Goal: Navigation & Orientation: Understand site structure

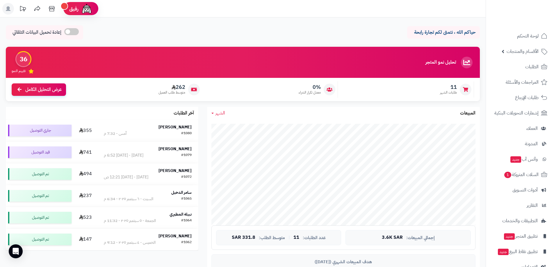
click at [341, 13] on header "رفيق ! الطلبات معالجة مكتمل إرجاع المنتجات العملاء المتواجدون الان 52 عملاء منت…" at bounding box center [277, 8] width 554 height 17
click at [526, 52] on span "الأقسام والمنتجات" at bounding box center [523, 51] width 32 height 8
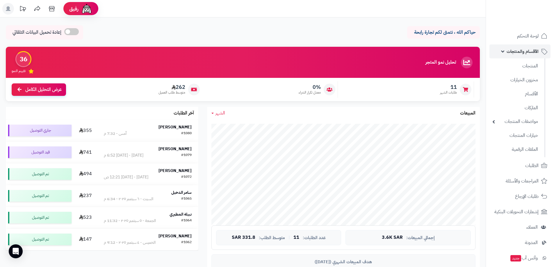
click at [526, 53] on span "الأقسام والمنتجات" at bounding box center [523, 51] width 32 height 8
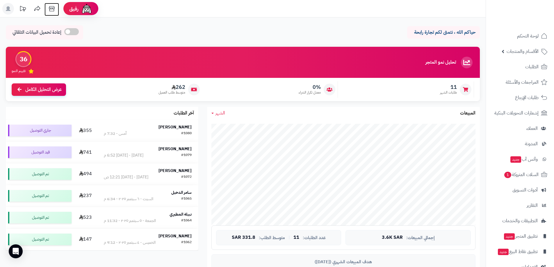
click at [51, 9] on icon at bounding box center [52, 9] width 12 height 12
click at [523, 37] on span "لوحة التحكم" at bounding box center [527, 36] width 21 height 8
